Goal: Information Seeking & Learning: Learn about a topic

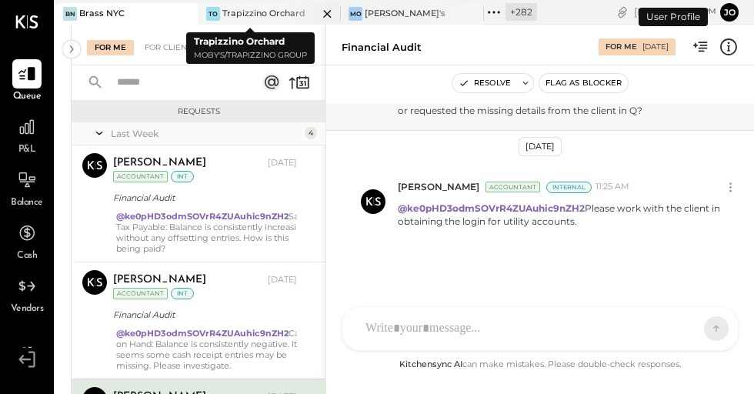
scroll to position [192, 0]
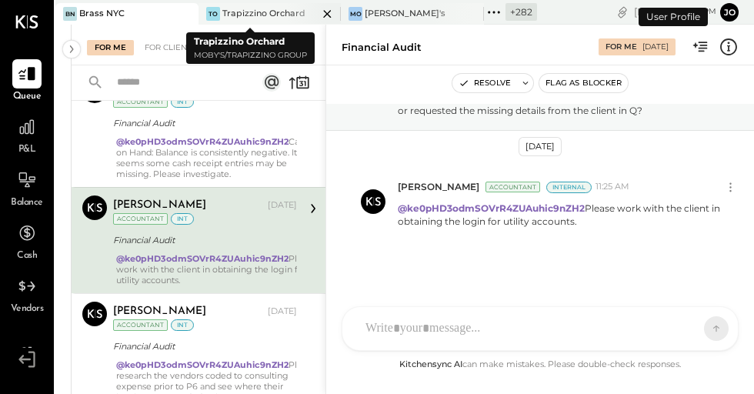
click at [199, 13] on div "TO Trapizzino Orchard" at bounding box center [259, 14] width 120 height 14
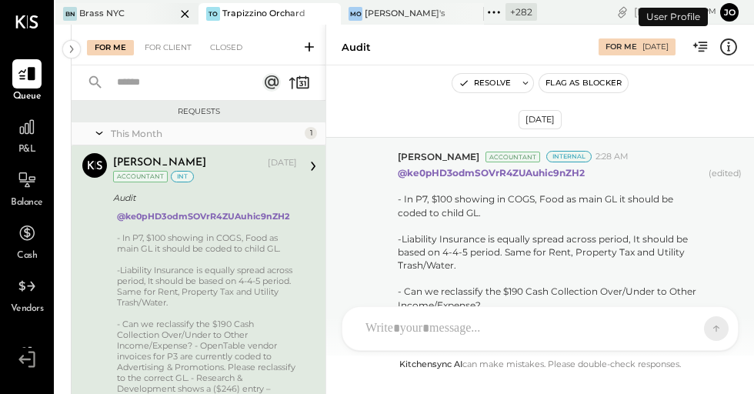
click at [182, 15] on div at bounding box center [172, 13] width 54 height 21
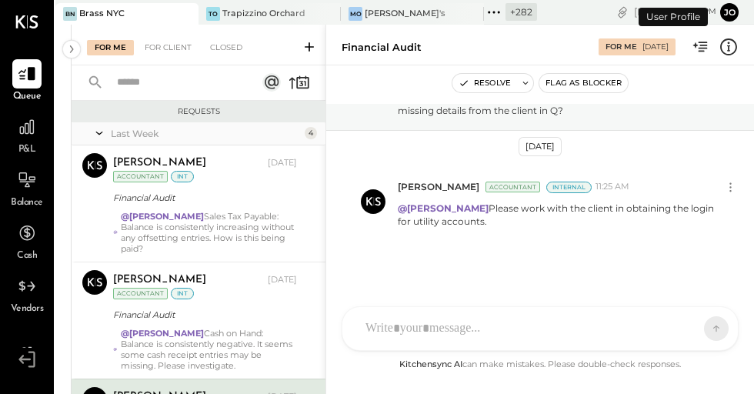
scroll to position [181, 0]
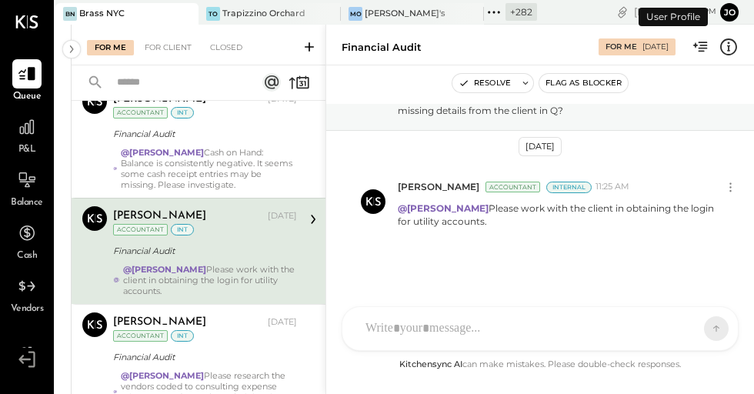
click at [182, 15] on div at bounding box center [172, 13] width 54 height 21
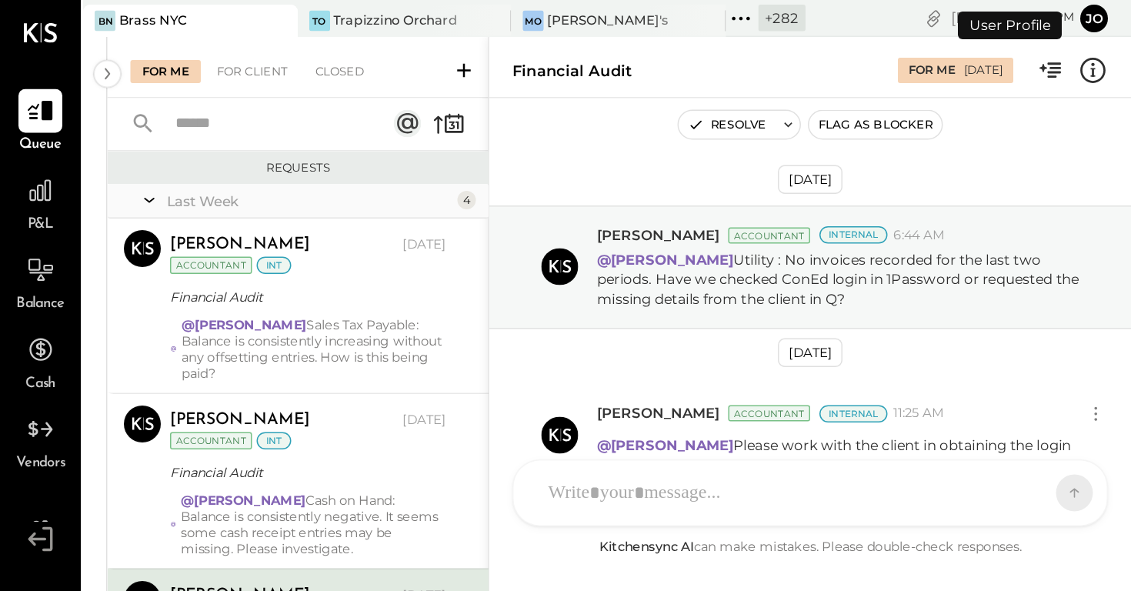
scroll to position [88, 0]
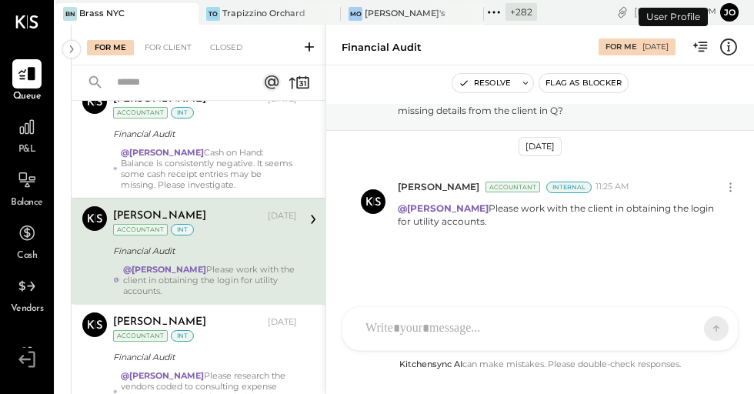
click at [181, 15] on icon at bounding box center [185, 14] width 8 height 8
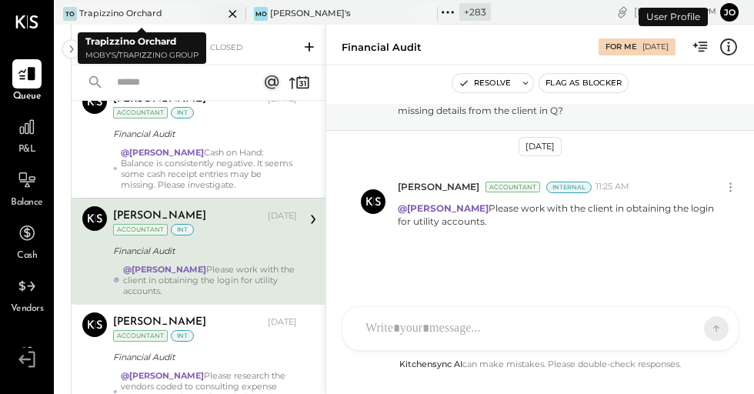
click at [223, 15] on icon at bounding box center [232, 14] width 19 height 18
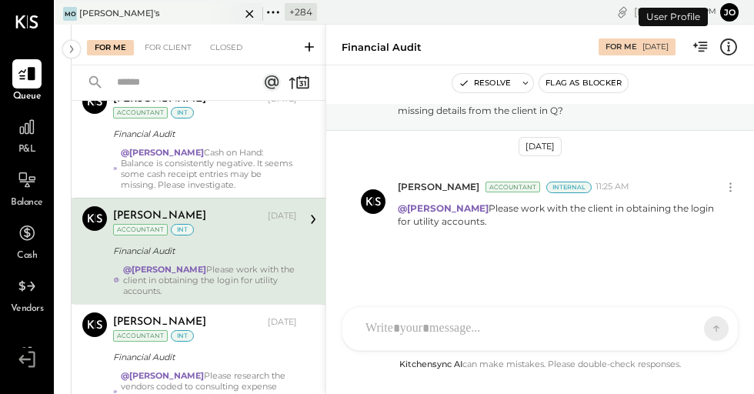
click at [247, 14] on icon at bounding box center [249, 14] width 19 height 18
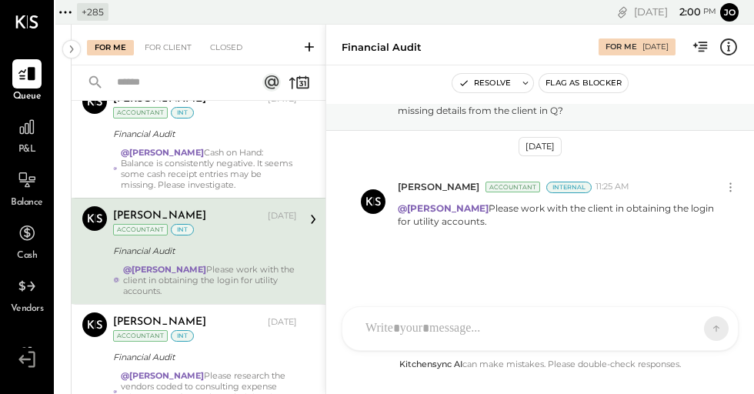
click at [70, 13] on icon at bounding box center [65, 12] width 20 height 20
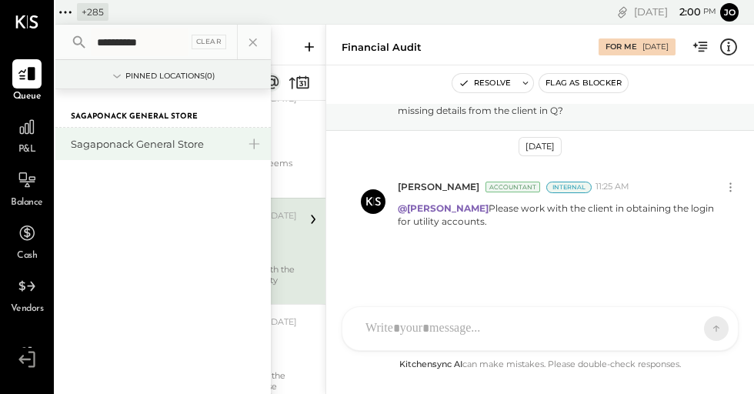
type input "**********"
click at [130, 149] on div "Sagaponack General Store" at bounding box center [154, 144] width 166 height 15
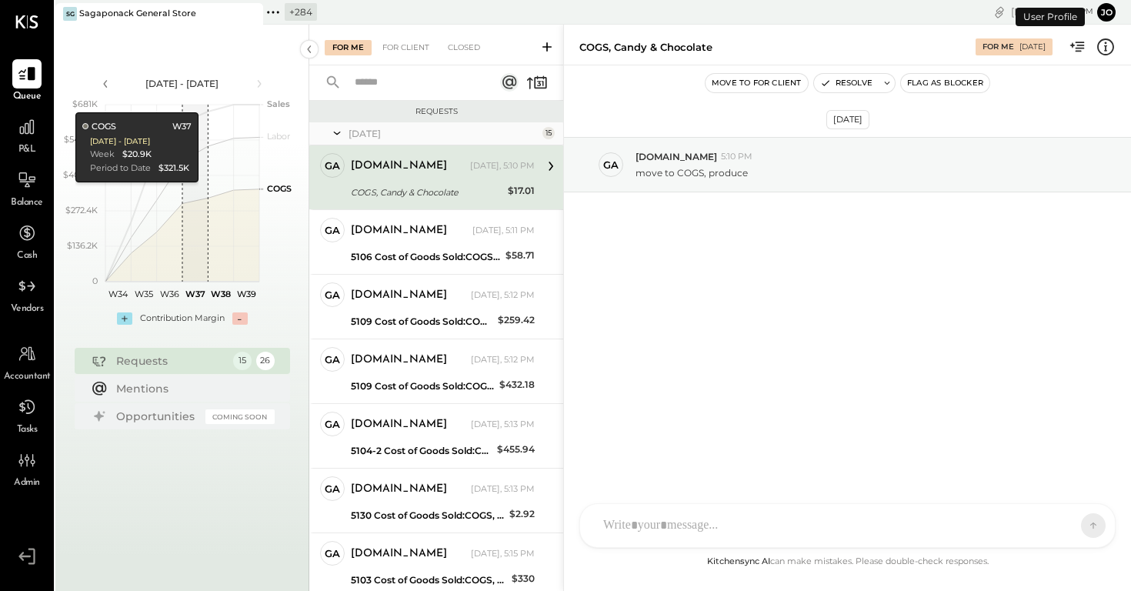
drag, startPoint x: 132, startPoint y: 147, endPoint x: 198, endPoint y: 220, distance: 98.6
click at [198, 220] on polygon at bounding box center [182, 235] width 154 height 92
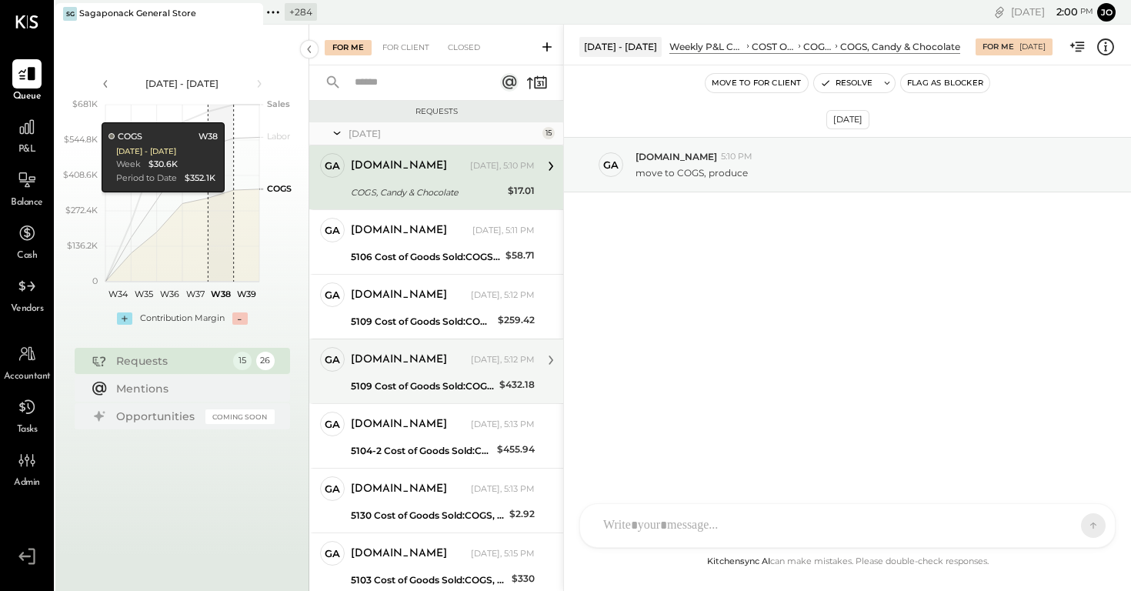
scroll to position [586, 0]
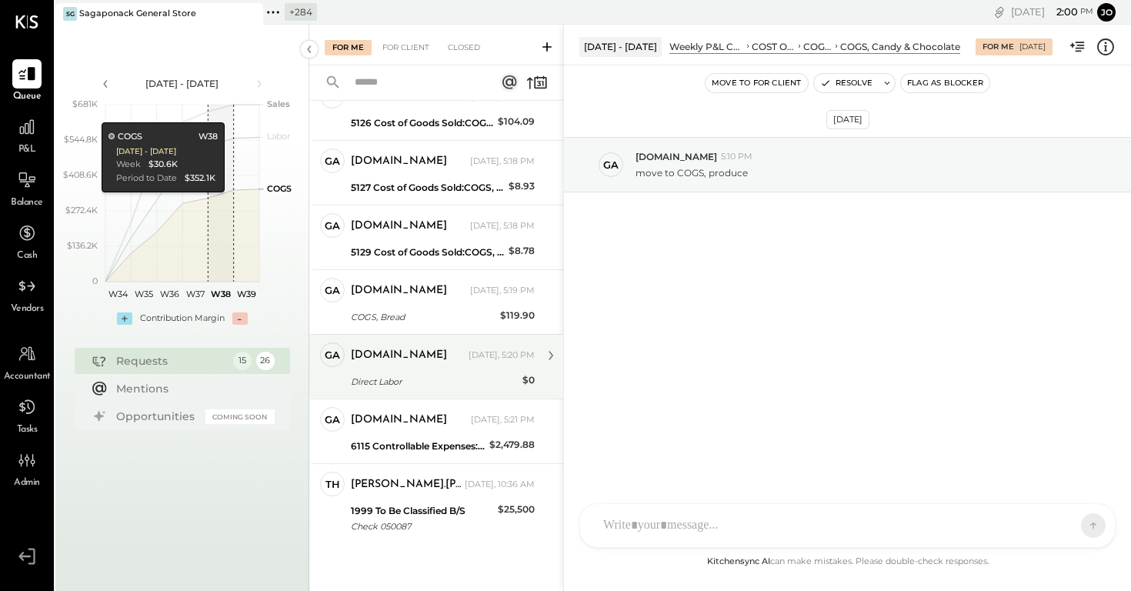
click at [399, 346] on div "[DOMAIN_NAME] [DATE], 5:20 PM" at bounding box center [443, 356] width 184 height 22
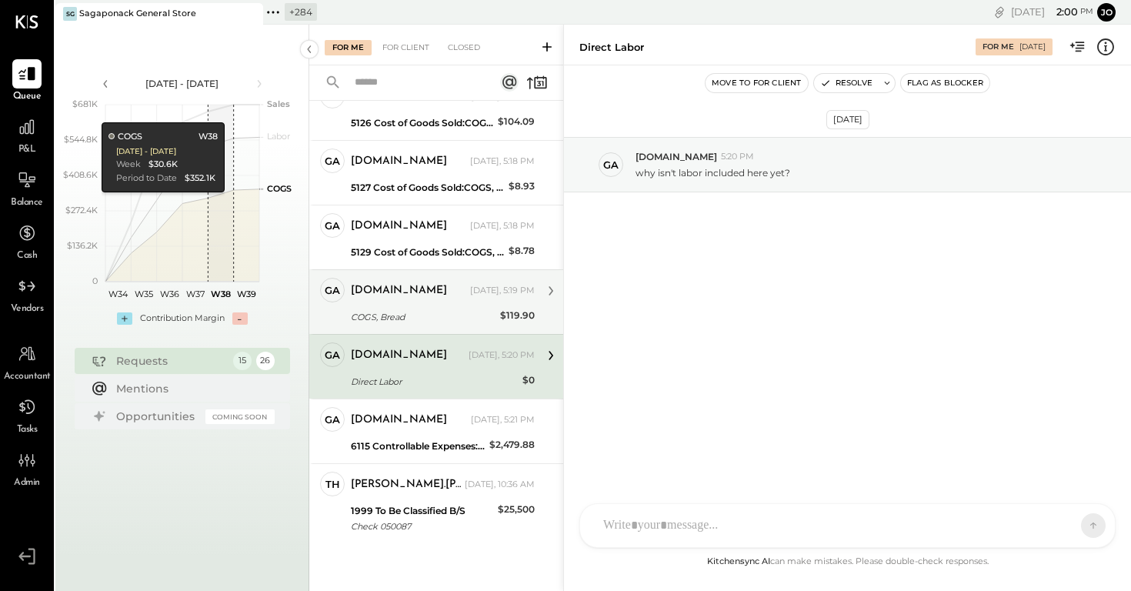
click at [405, 298] on div "[DOMAIN_NAME] [DATE], 5:19 PM" at bounding box center [443, 291] width 184 height 22
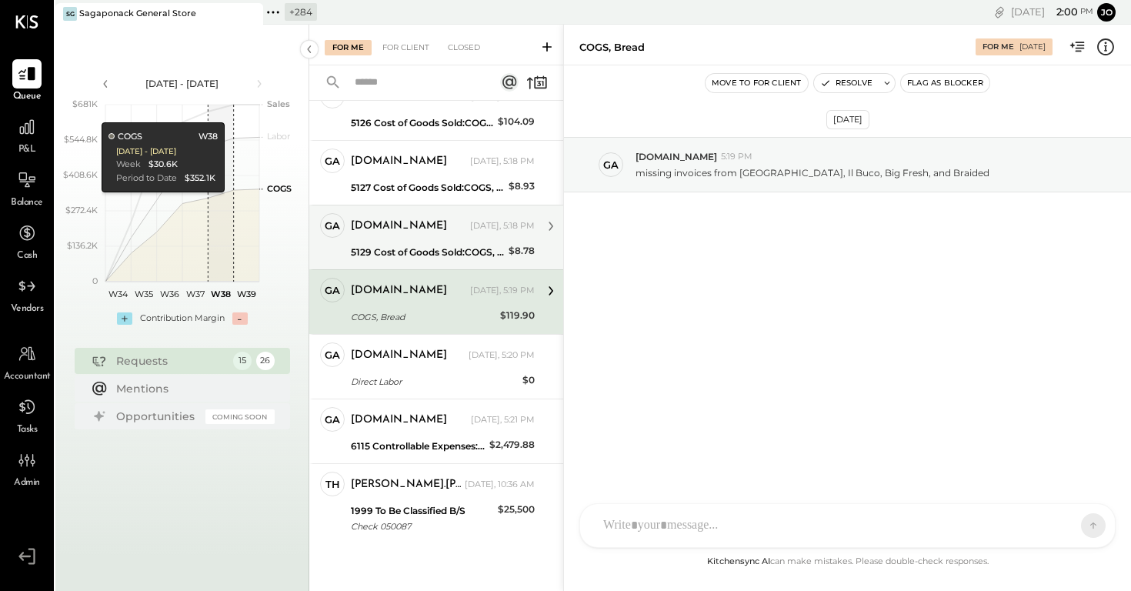
click at [406, 235] on div "[DOMAIN_NAME] [DATE], 5:18 PM" at bounding box center [443, 226] width 184 height 22
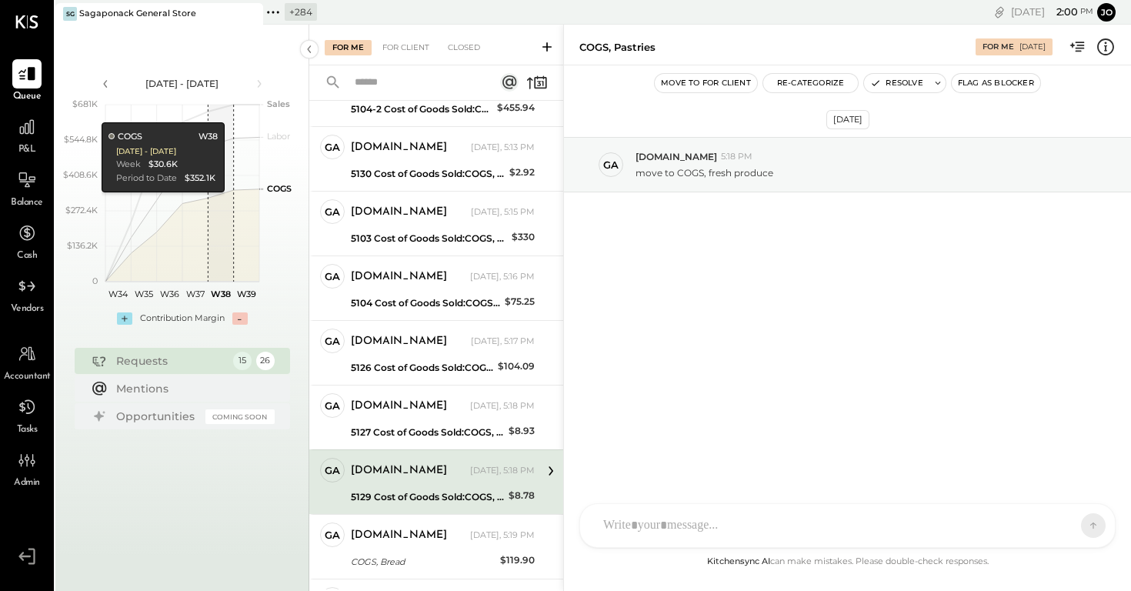
scroll to position [242, 0]
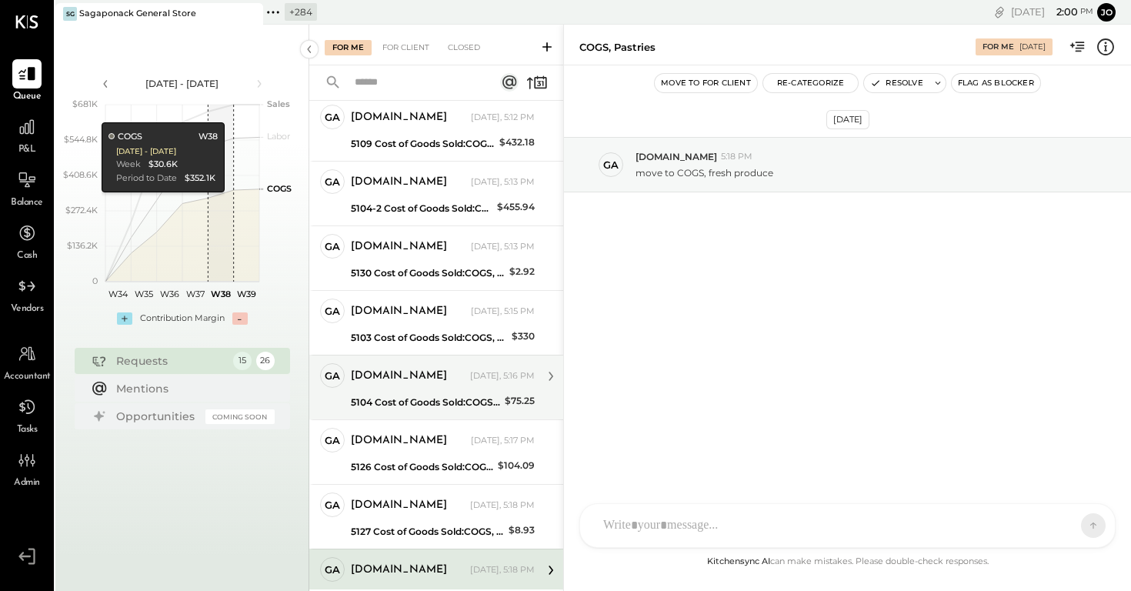
click at [415, 390] on div "[DOMAIN_NAME] [DATE], 5:16 PM 5104 Cost of Goods Sold:COGS, Fresh Produce & Flo…" at bounding box center [443, 387] width 184 height 48
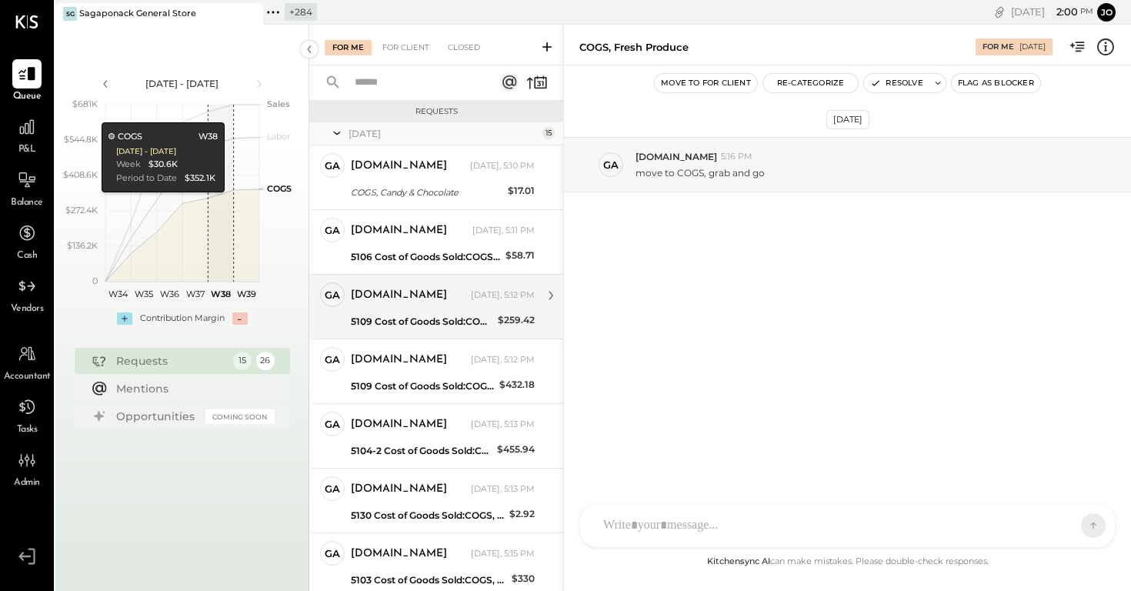
click at [445, 325] on div "5109 Cost of Goods Sold:COGS, Retail & Market:COGS, Pantry" at bounding box center [422, 321] width 142 height 15
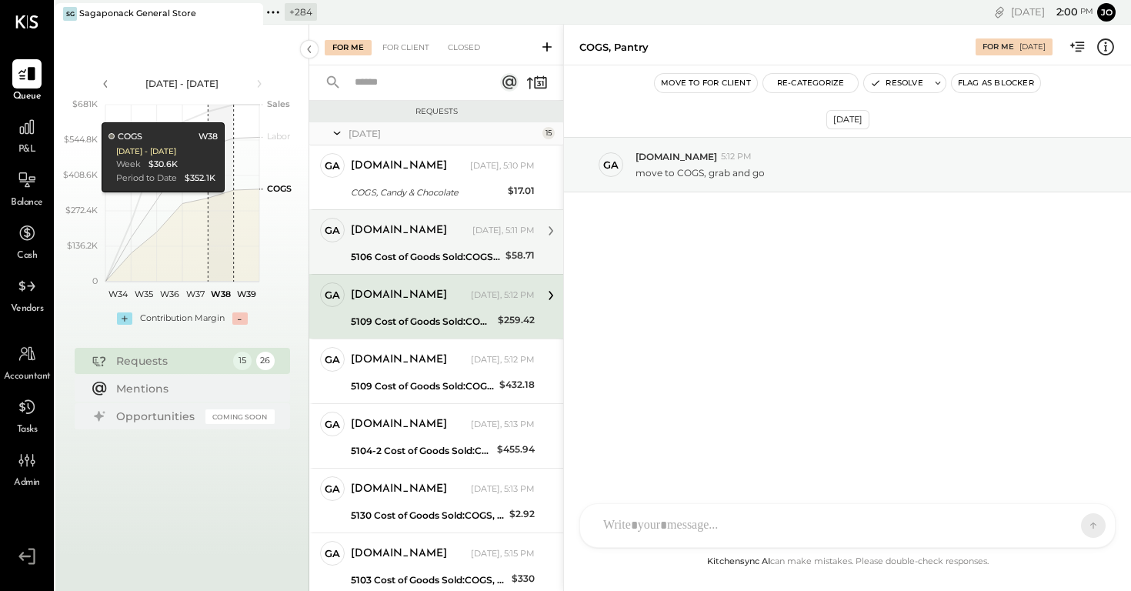
click at [445, 210] on div "ga [DOMAIN_NAME] Owner [DOMAIN_NAME] [DATE], 5:11 PM 5106 Cost of Goods Sold:CO…" at bounding box center [436, 241] width 254 height 65
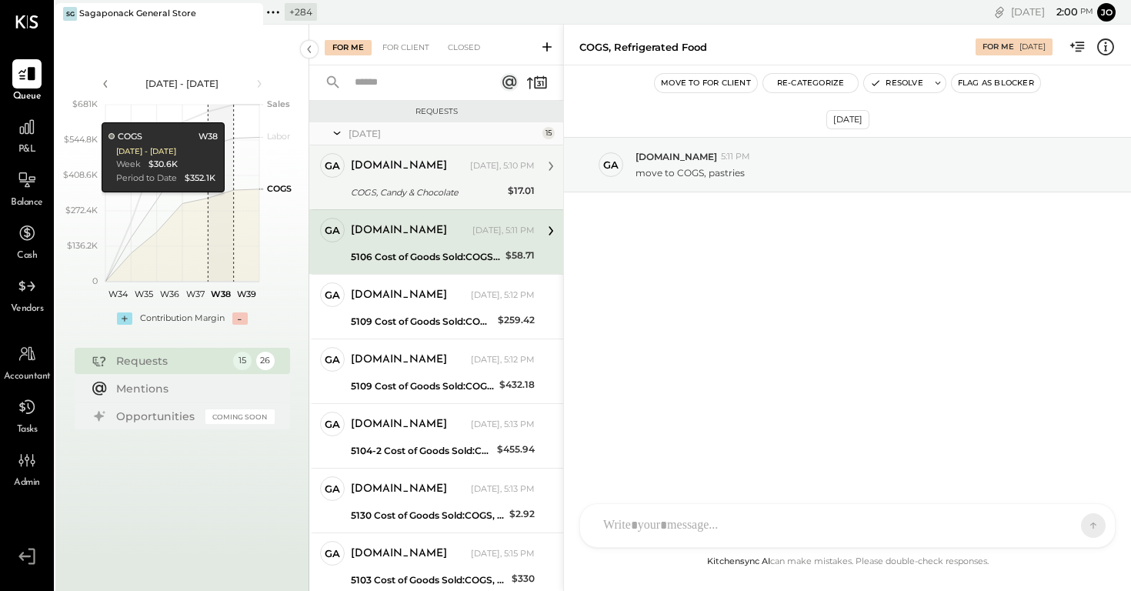
click at [449, 151] on div "ga [DOMAIN_NAME] Owner [DOMAIN_NAME] [DATE], 5:10 PM COGS, Candy & Chocolate $1…" at bounding box center [436, 177] width 254 height 64
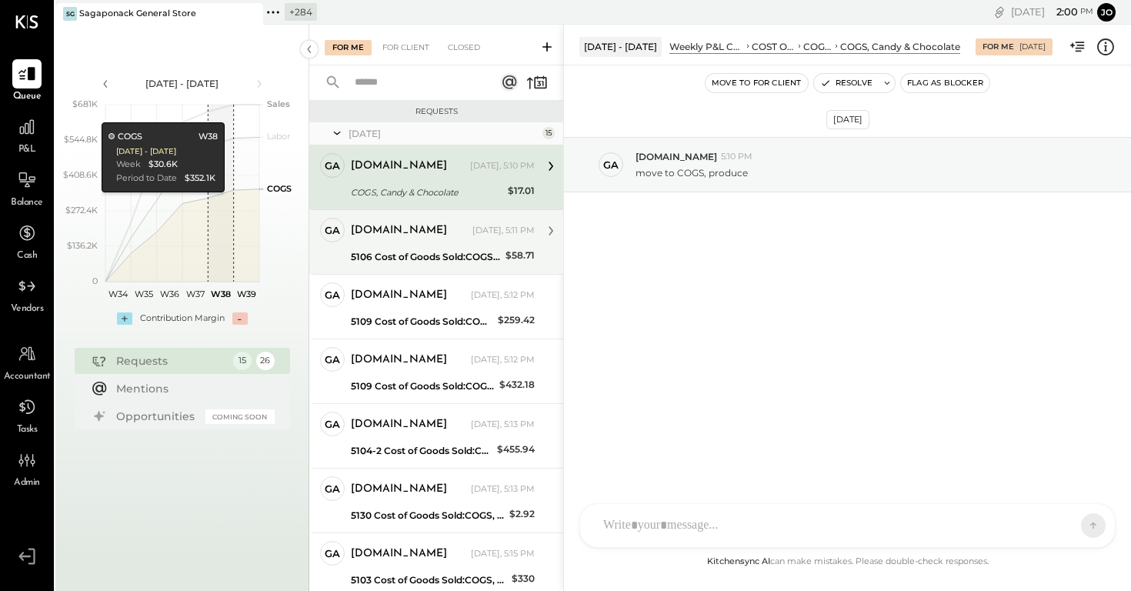
click at [455, 250] on div "5106 Cost of Goods Sold:COGS, Retail & Market:COGS, Refrigerated Food" at bounding box center [426, 256] width 150 height 15
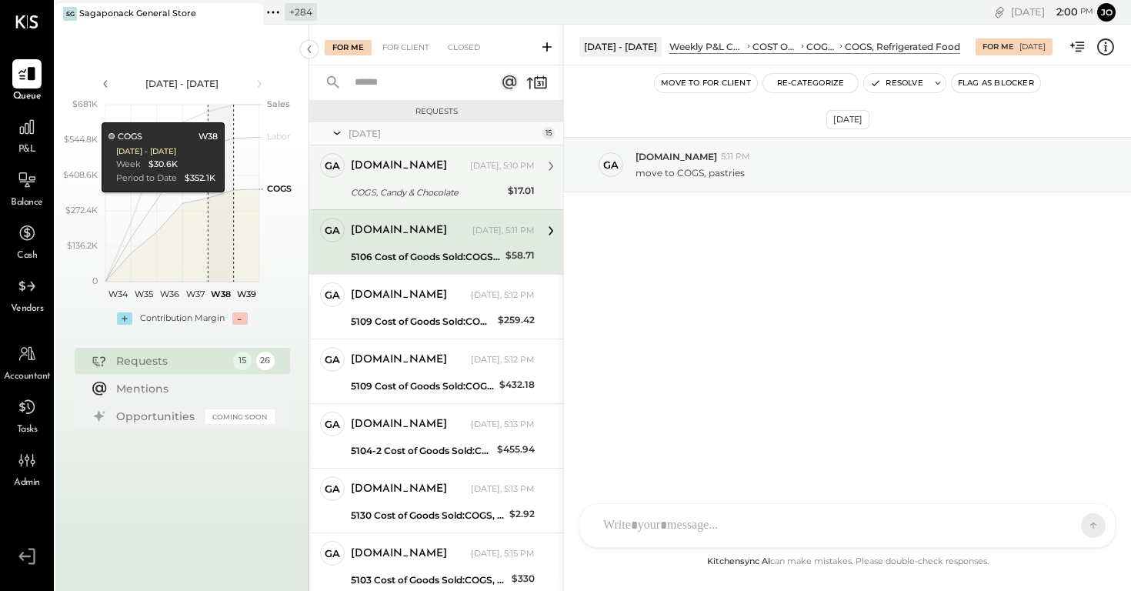
click at [445, 178] on div "[DOMAIN_NAME] [DATE], 5:10 PM" at bounding box center [443, 166] width 184 height 26
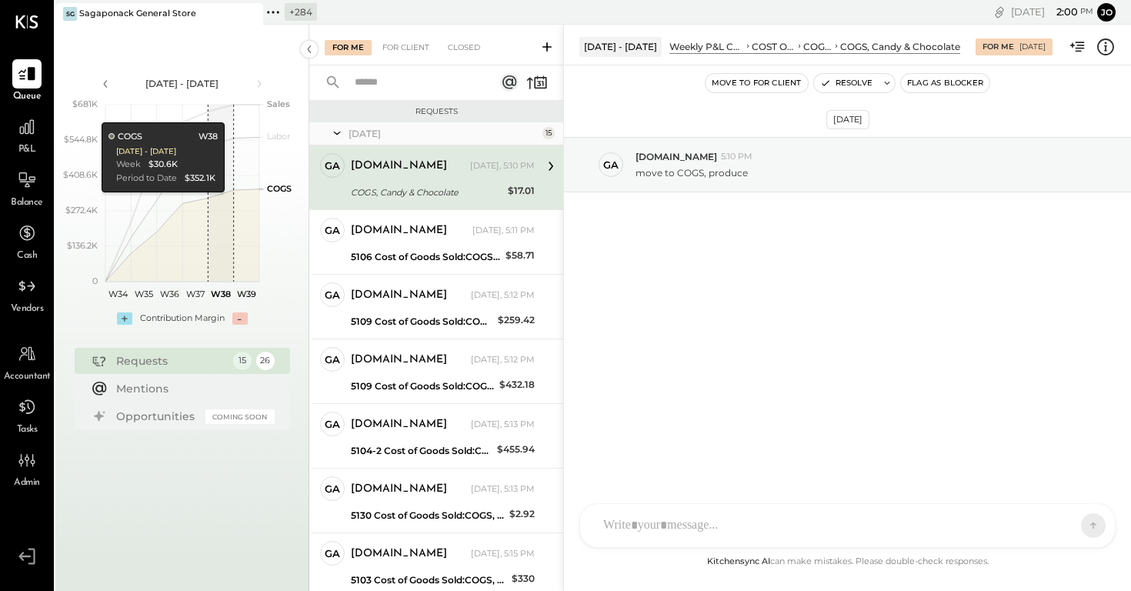
click at [425, 65] on div at bounding box center [404, 82] width 191 height 35
click at [421, 52] on div "For Client" at bounding box center [406, 47] width 62 height 15
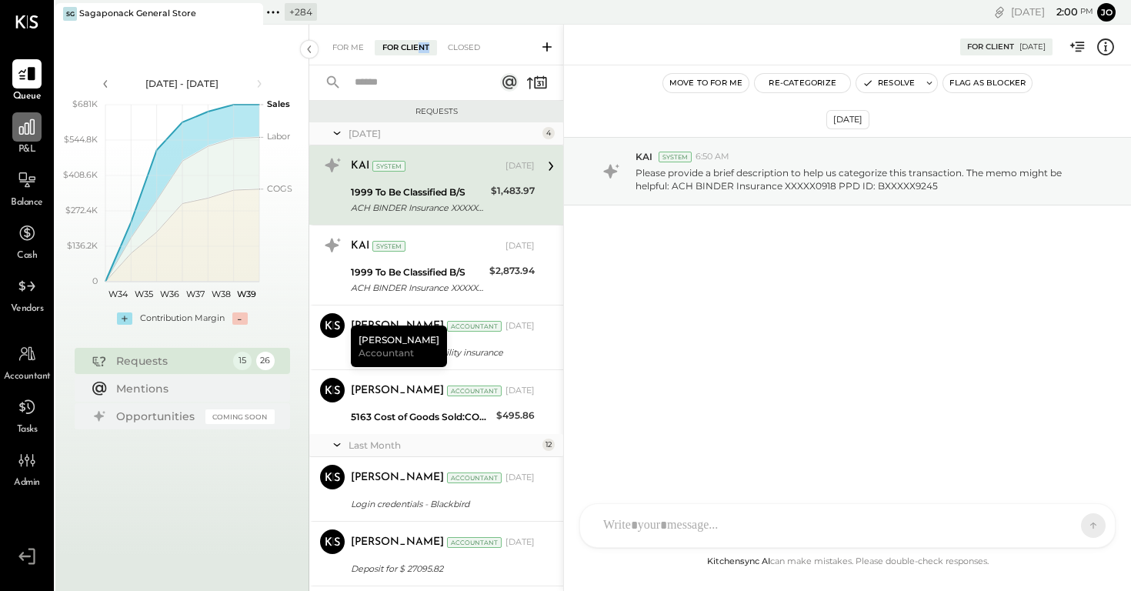
click at [12, 121] on div at bounding box center [26, 126] width 29 height 29
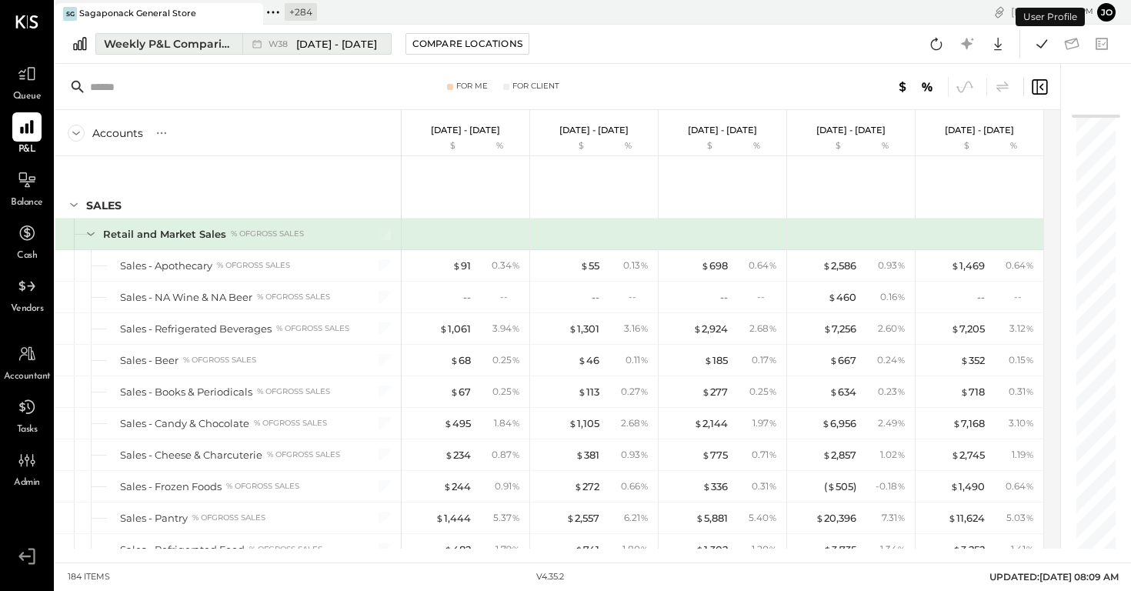
click at [213, 40] on div "Weekly P&L Comparison" at bounding box center [168, 43] width 129 height 15
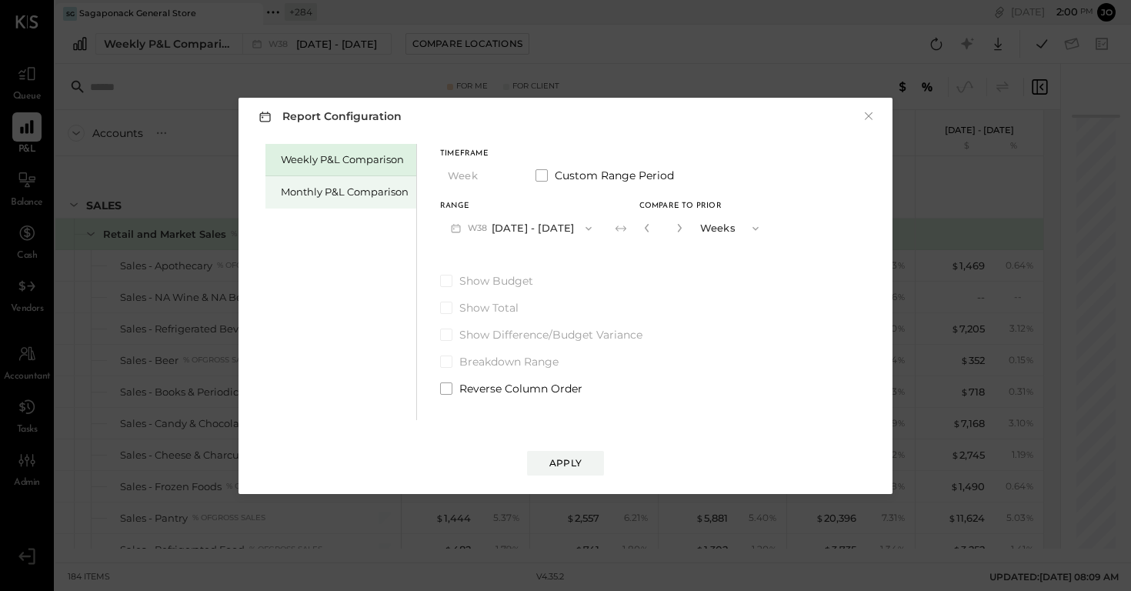
click at [349, 185] on div "Monthly P&L Comparison" at bounding box center [345, 192] width 128 height 15
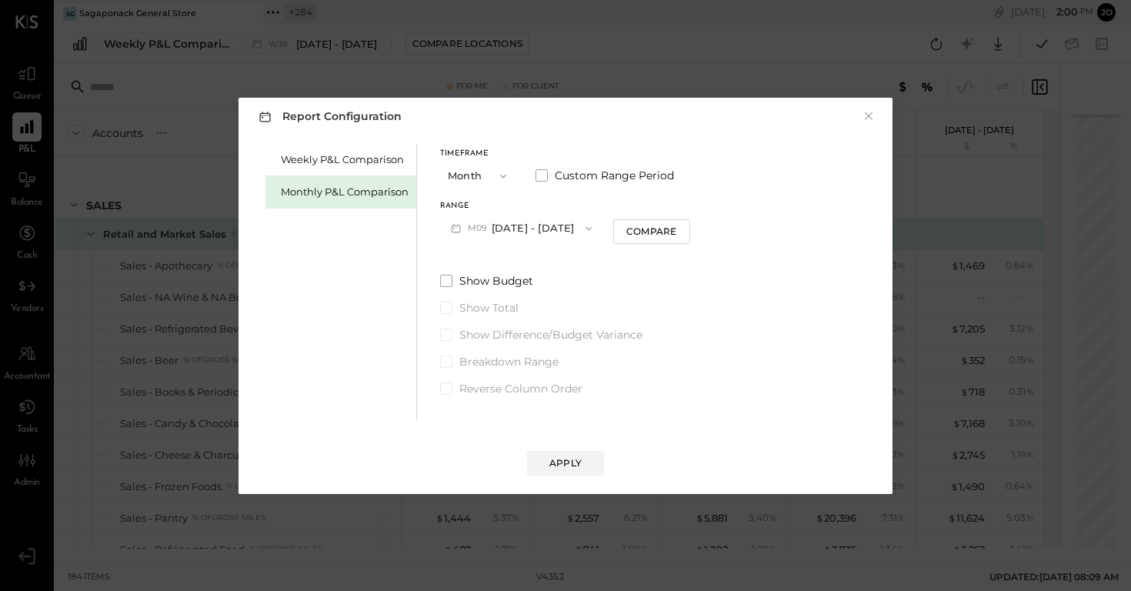
click at [494, 229] on button "M09 [DATE] - [DATE]" at bounding box center [521, 228] width 162 height 28
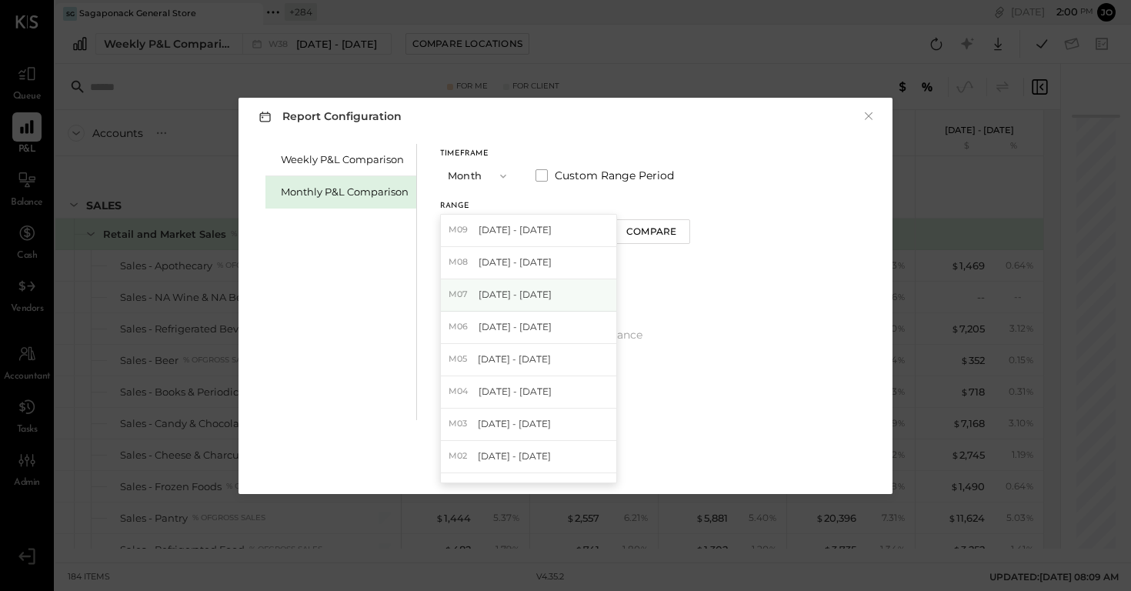
click at [543, 279] on div "M07 [DATE] - [DATE]" at bounding box center [528, 295] width 175 height 32
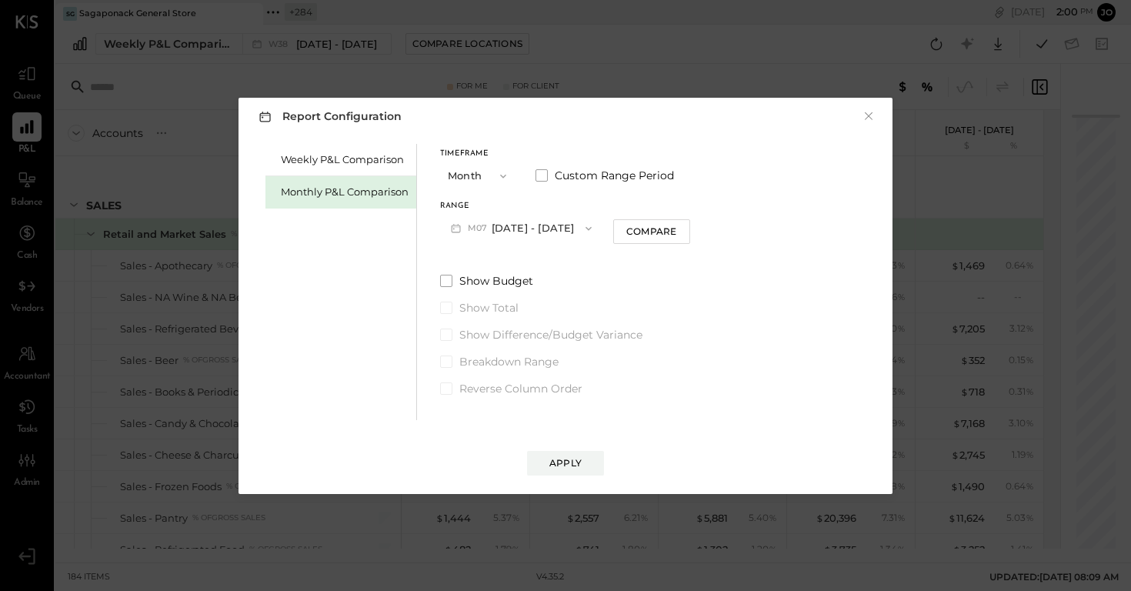
click at [552, 230] on button "M07 [DATE] - [DATE]" at bounding box center [521, 228] width 162 height 28
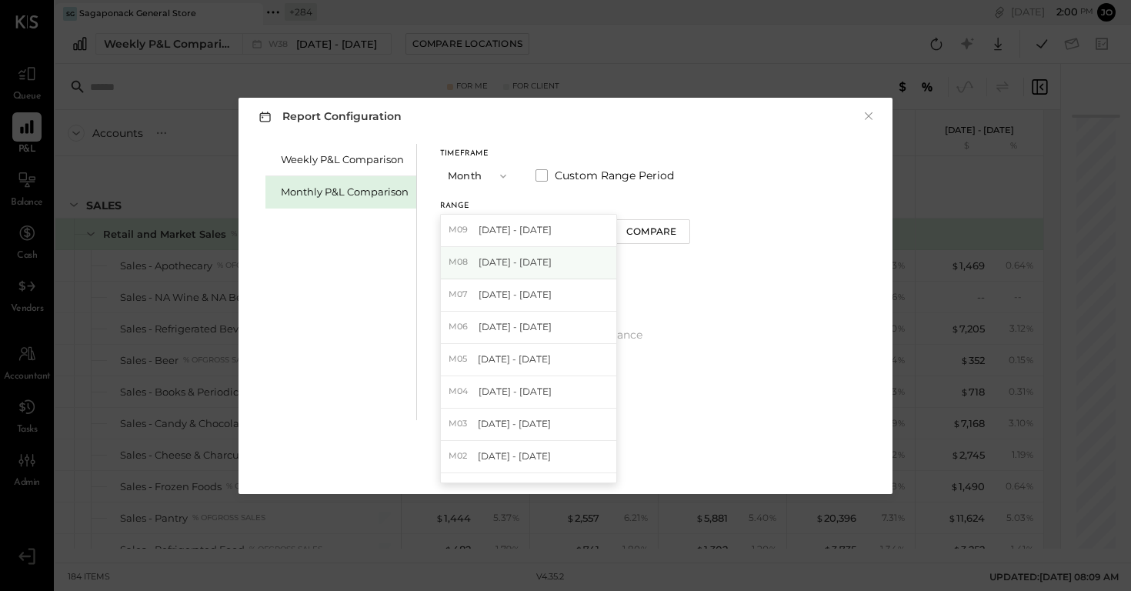
click at [551, 265] on div "M08 [DATE] - [DATE]" at bounding box center [528, 263] width 175 height 32
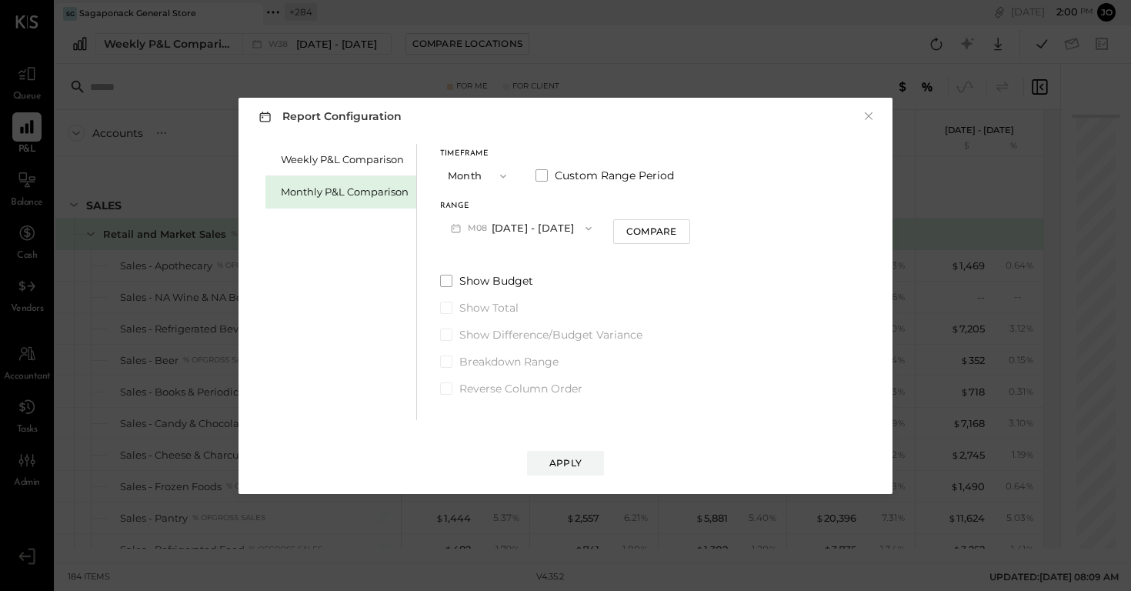
click at [633, 213] on div "Range M08 [DATE] - [DATE] Compare" at bounding box center [565, 222] width 250 height 40
click at [642, 227] on div "Compare" at bounding box center [651, 231] width 50 height 13
click at [673, 234] on button "button" at bounding box center [679, 227] width 12 height 17
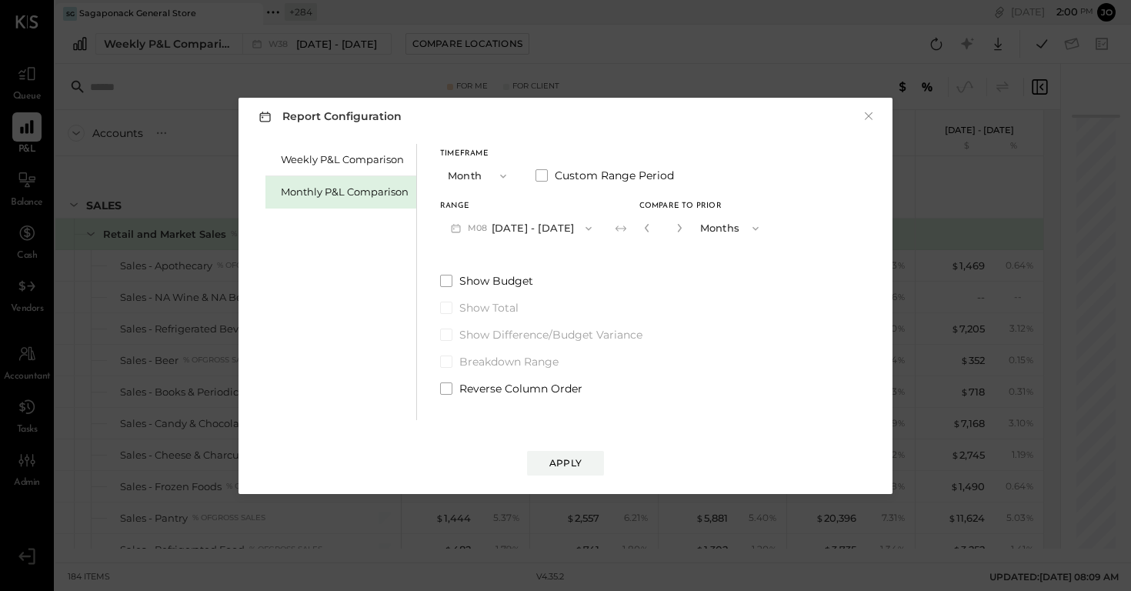
click at [673, 234] on button "button" at bounding box center [679, 227] width 12 height 17
click at [675, 231] on icon "button" at bounding box center [679, 227] width 9 height 9
click at [641, 229] on button "button" at bounding box center [647, 227] width 12 height 17
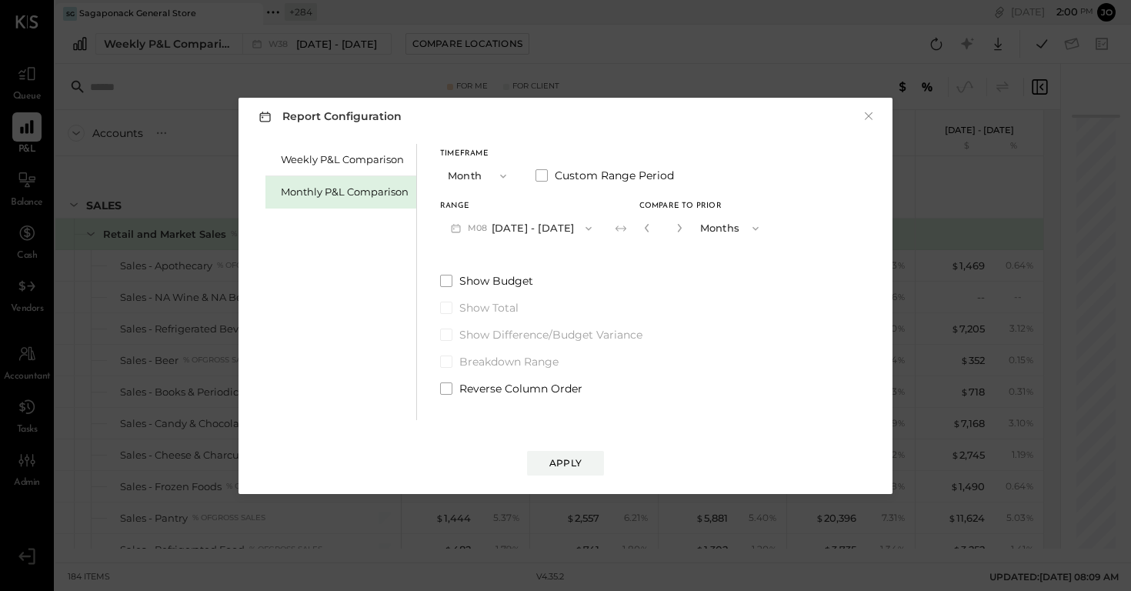
type input "*"
click at [573, 393] on button "Apply" at bounding box center [565, 463] width 77 height 25
